Goal: Transaction & Acquisition: Purchase product/service

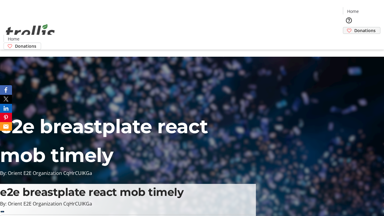
click at [354, 27] on span "Donations" at bounding box center [364, 30] width 21 height 6
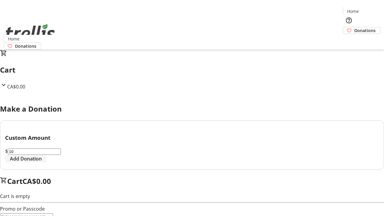
click at [42, 162] on span "Add Donation" at bounding box center [26, 158] width 32 height 7
